Goal: Task Accomplishment & Management: Manage account settings

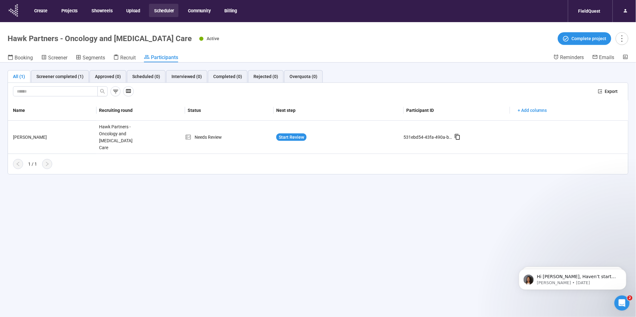
click at [14, 9] on icon at bounding box center [14, 10] width 16 height 16
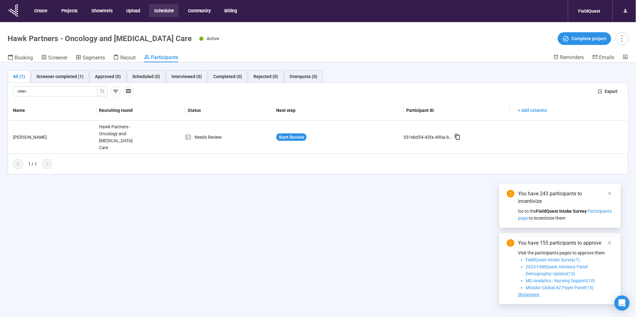
click at [155, 10] on button "Scheduler" at bounding box center [163, 10] width 29 height 13
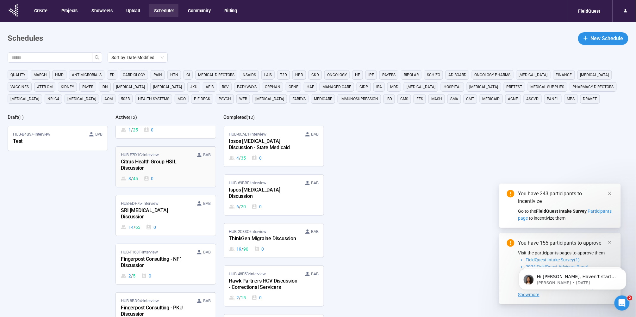
scroll to position [17, 0]
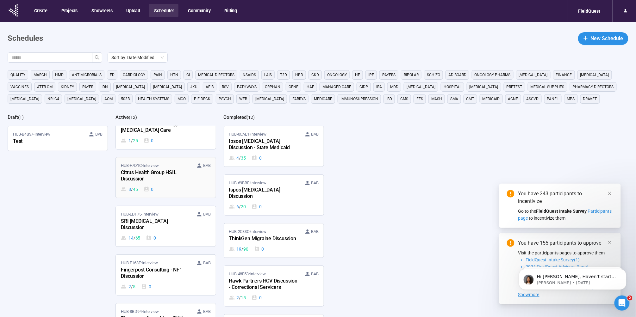
click at [162, 176] on div "Citrus Health Group HSIL Discussion" at bounding box center [156, 176] width 70 height 15
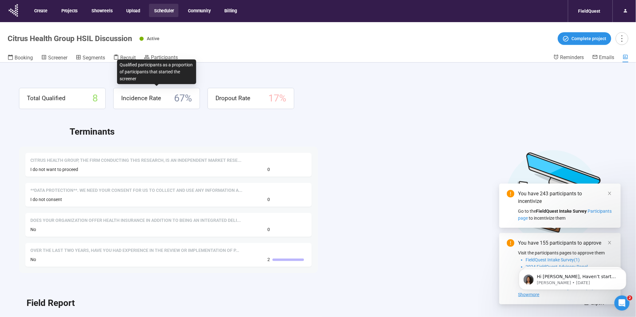
click at [170, 61] on div "Qualified participants as a proportion of participants that started the screener" at bounding box center [156, 72] width 79 height 25
click at [172, 58] on span "Participants" at bounding box center [164, 57] width 27 height 6
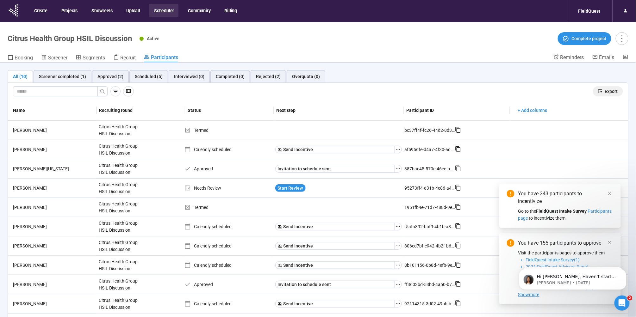
click at [619, 90] on button "Export" at bounding box center [608, 91] width 30 height 10
